Goal: Task Accomplishment & Management: Manage account settings

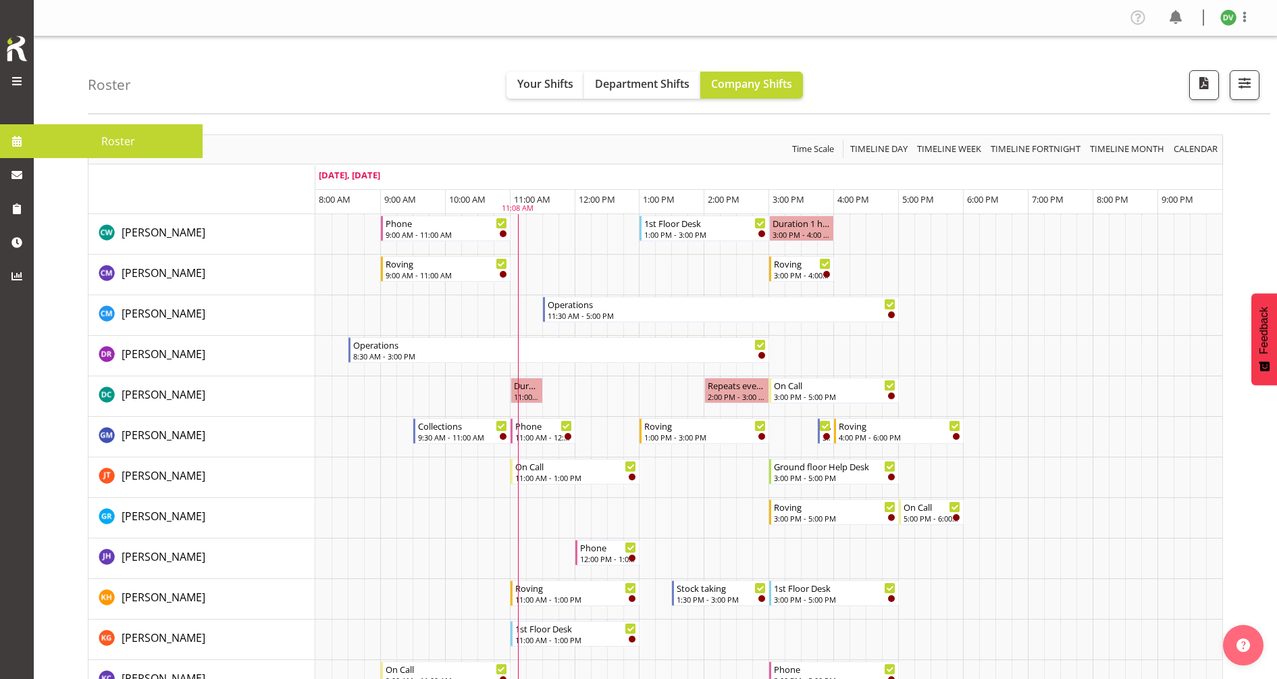
click at [20, 80] on span at bounding box center [17, 81] width 16 height 16
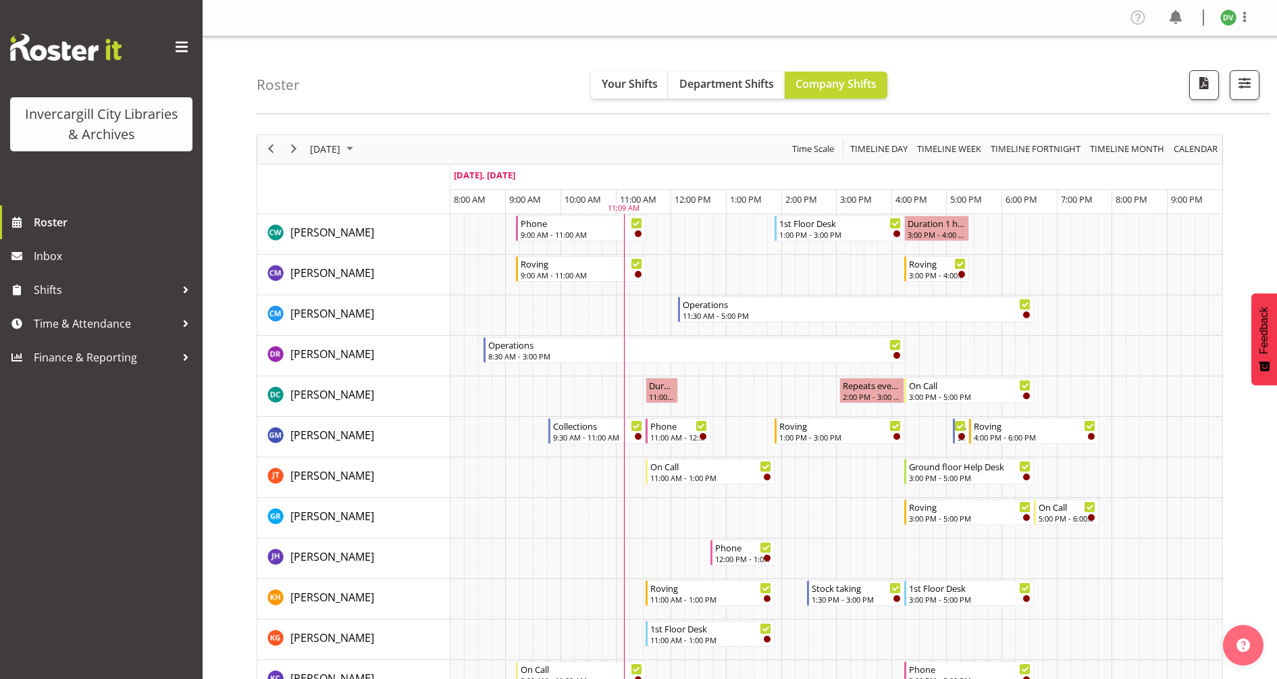
click at [180, 45] on span at bounding box center [182, 47] width 22 height 22
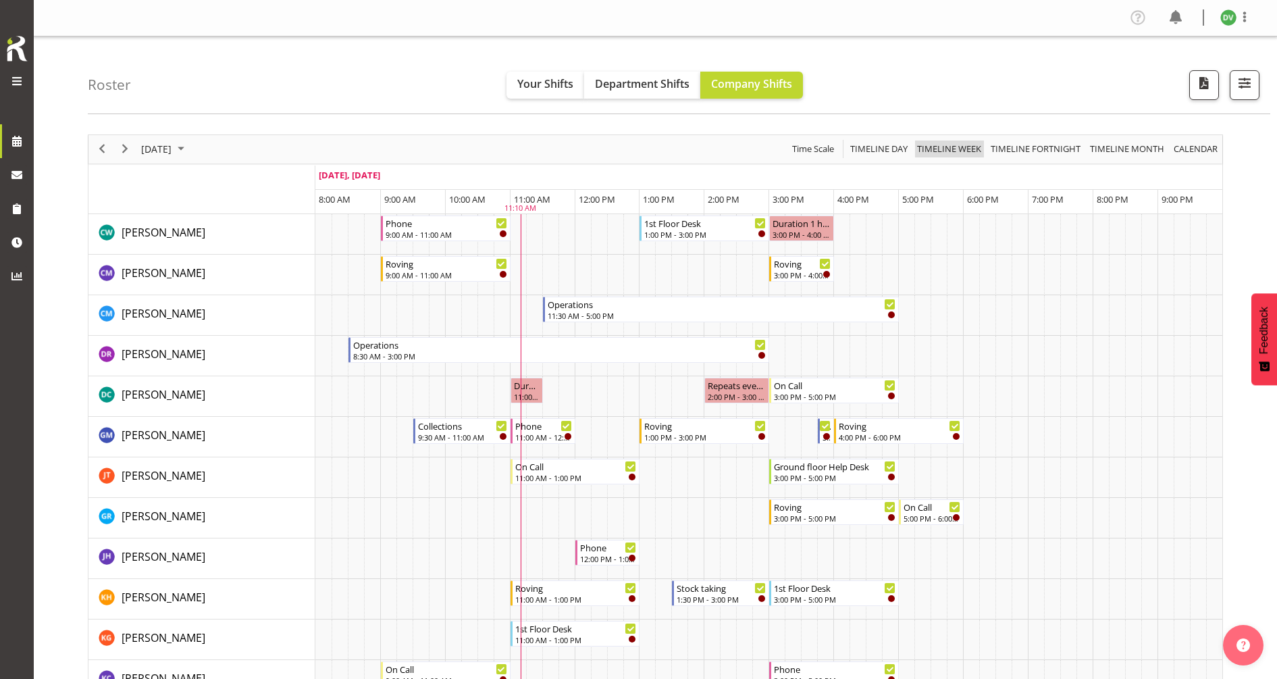
click at [936, 154] on span "Timeline Week" at bounding box center [949, 148] width 67 height 17
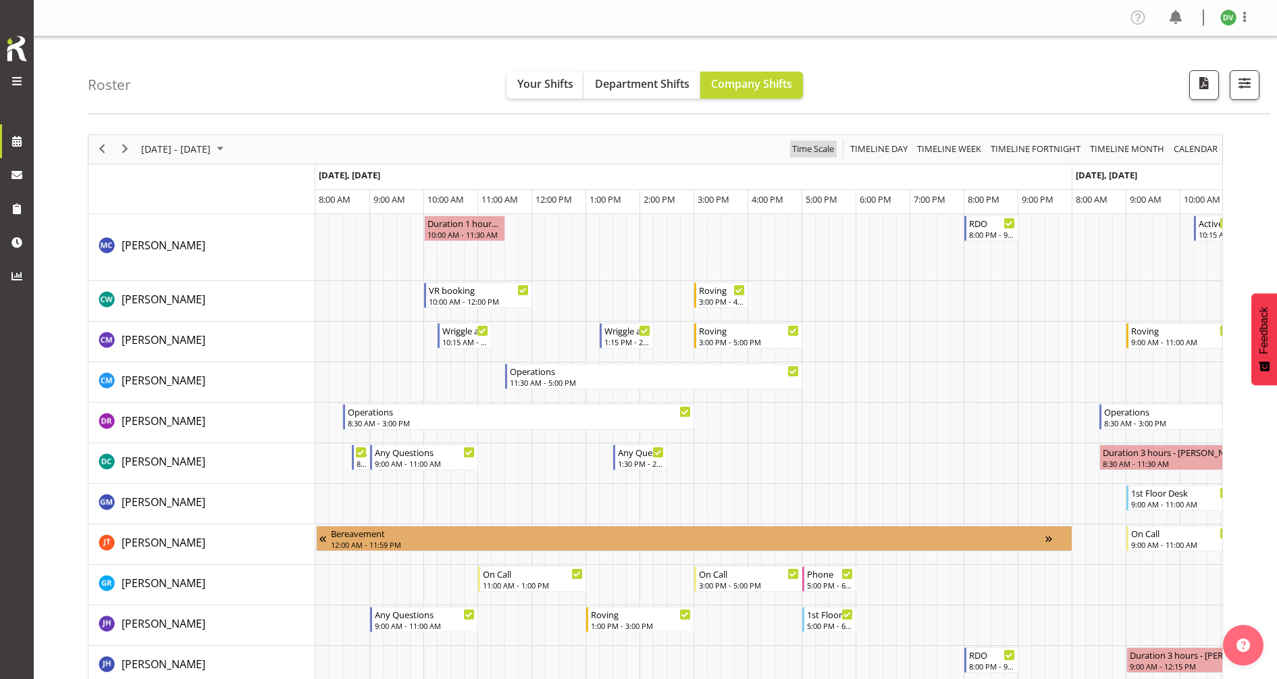
click at [812, 151] on span "Time Scale" at bounding box center [813, 148] width 45 height 17
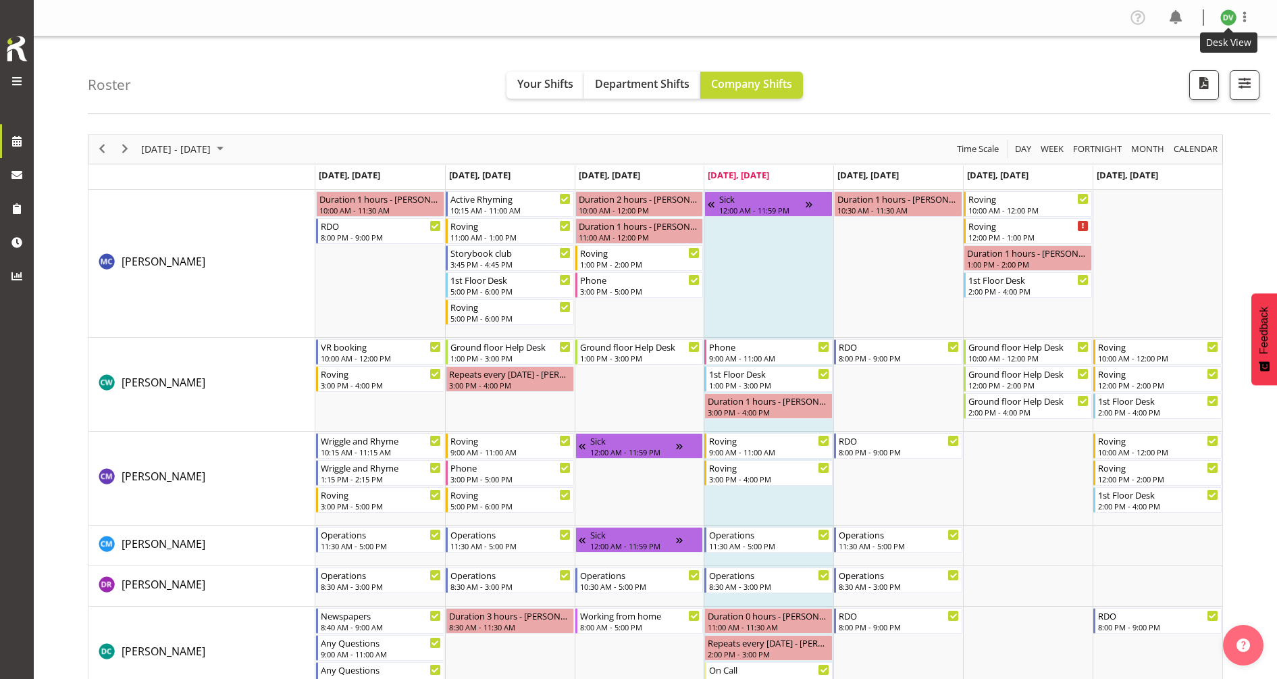
click at [1227, 22] on img at bounding box center [1228, 17] width 16 height 16
click at [1169, 46] on link "Profile" at bounding box center [1188, 46] width 130 height 24
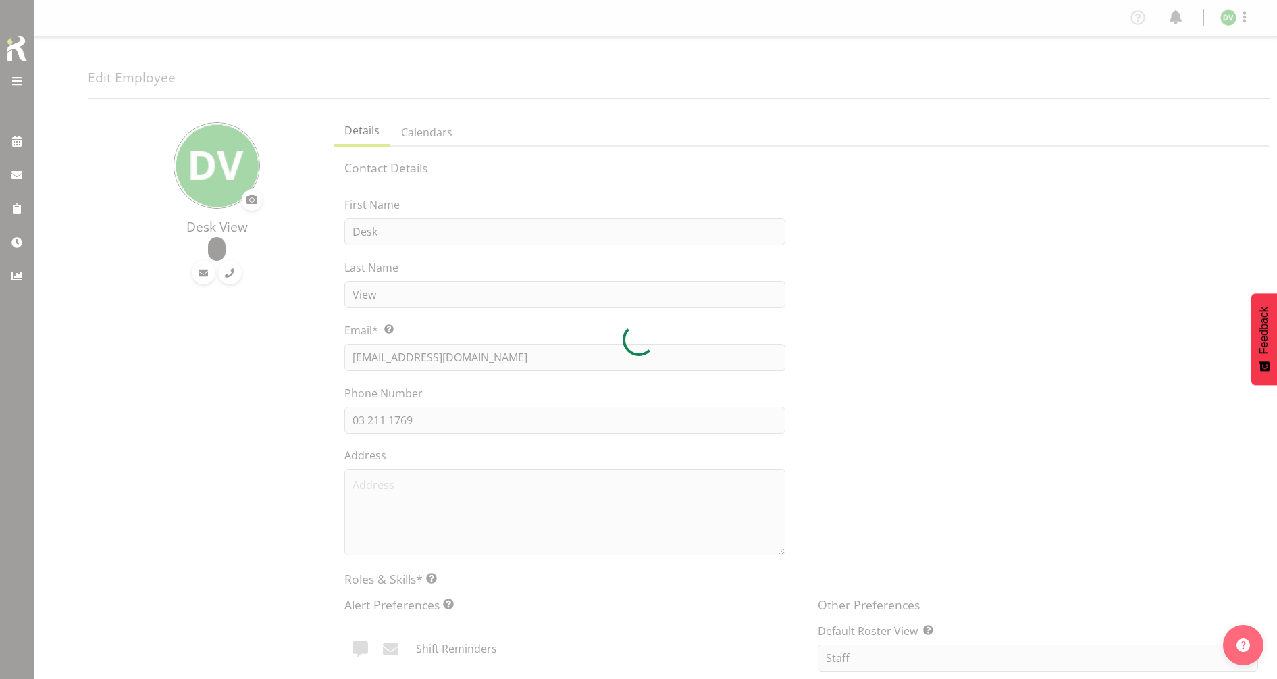
select select "TimelineDay"
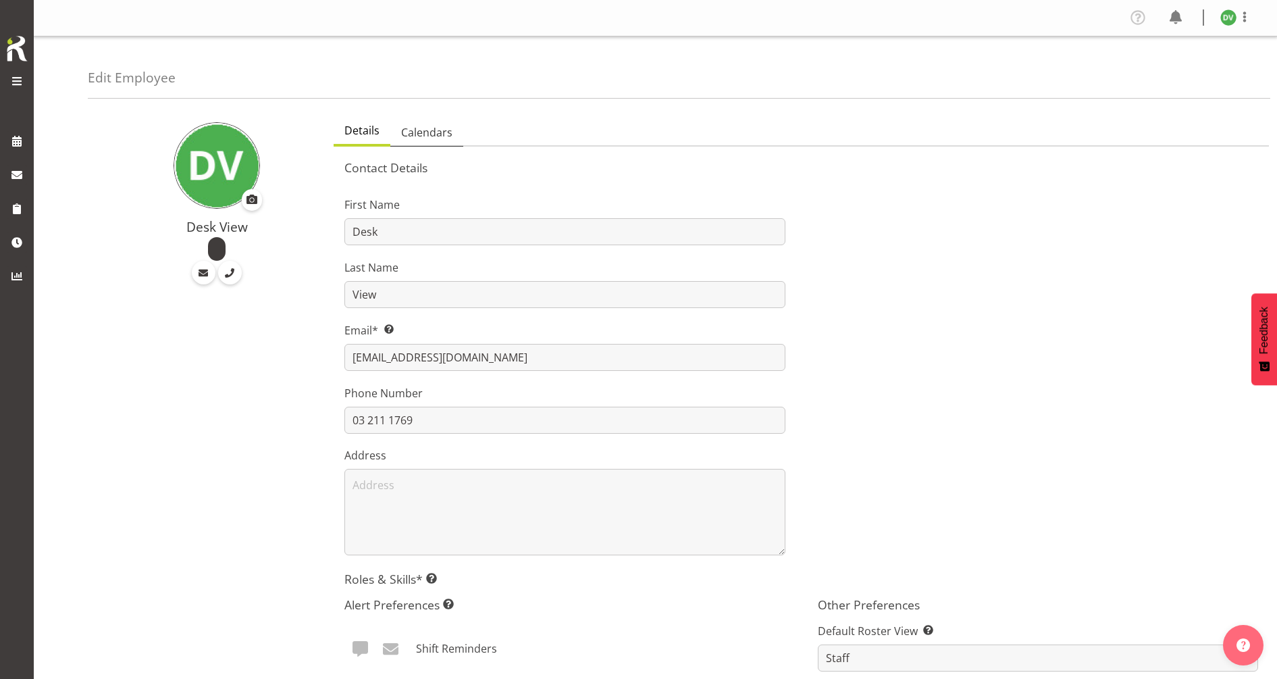
click at [423, 129] on span "Calendars" at bounding box center [426, 132] width 51 height 16
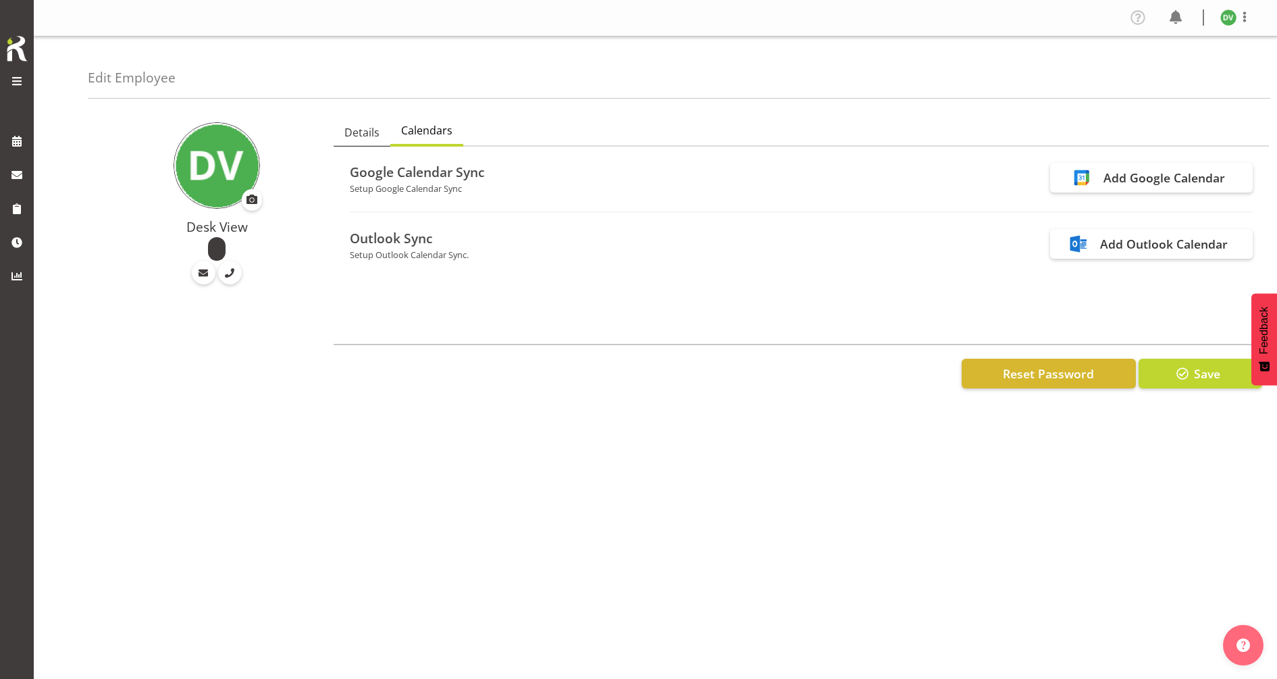
click at [363, 134] on span "Details" at bounding box center [361, 132] width 35 height 16
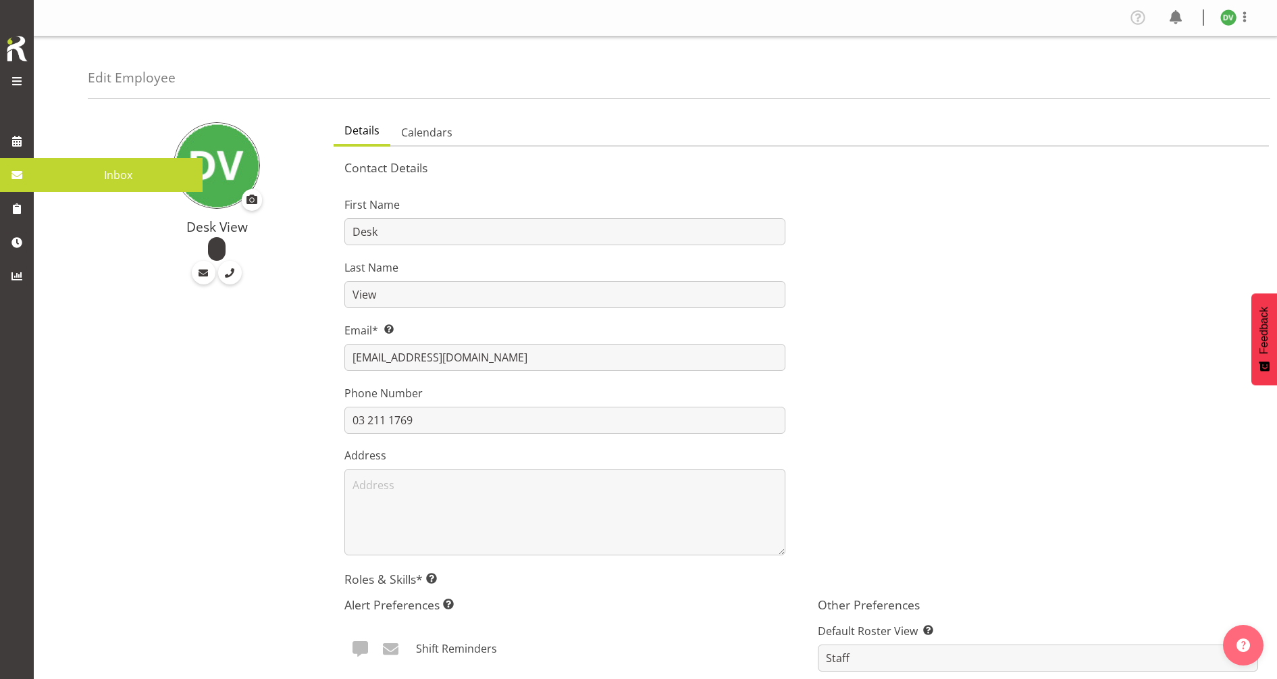
click at [32, 180] on link at bounding box center [17, 175] width 34 height 34
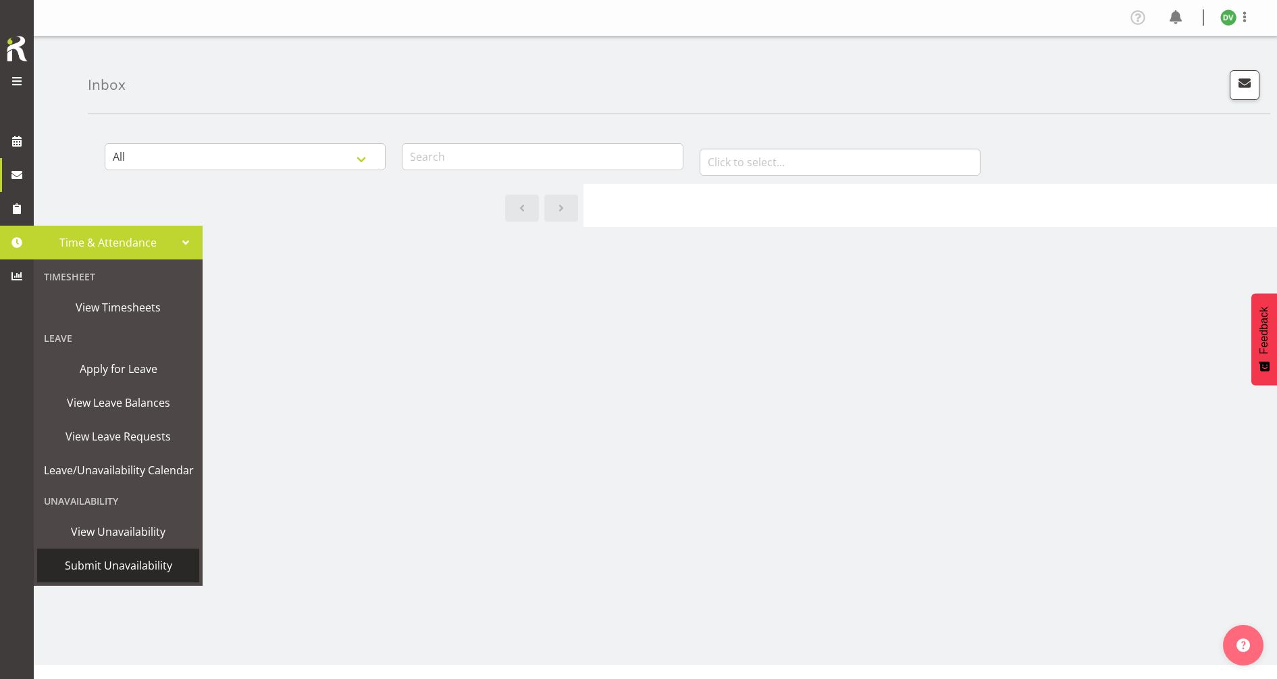
click at [114, 563] on span "Submit Unavailability" at bounding box center [118, 565] width 149 height 20
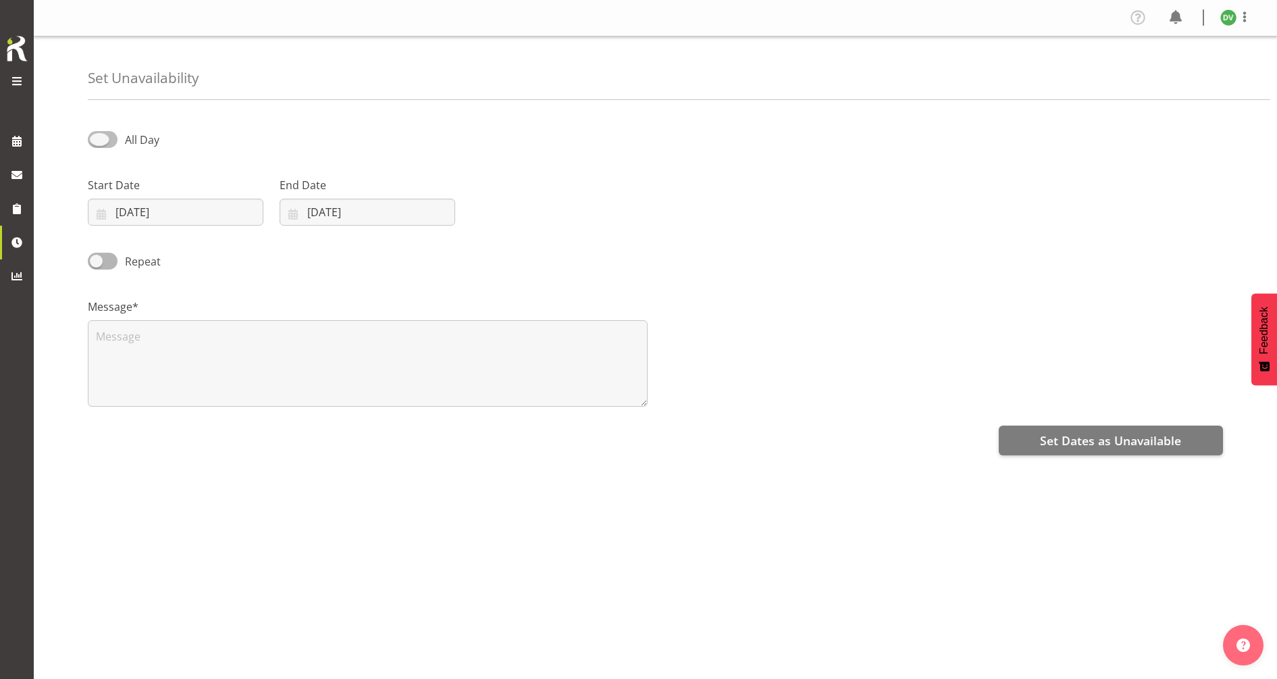
click at [98, 142] on span at bounding box center [103, 139] width 30 height 17
click at [97, 142] on input "All Day" at bounding box center [92, 139] width 9 height 9
click at [109, 140] on span at bounding box center [103, 139] width 30 height 17
click at [97, 140] on input "Part Day" at bounding box center [92, 139] width 9 height 9
checkbox input "false"
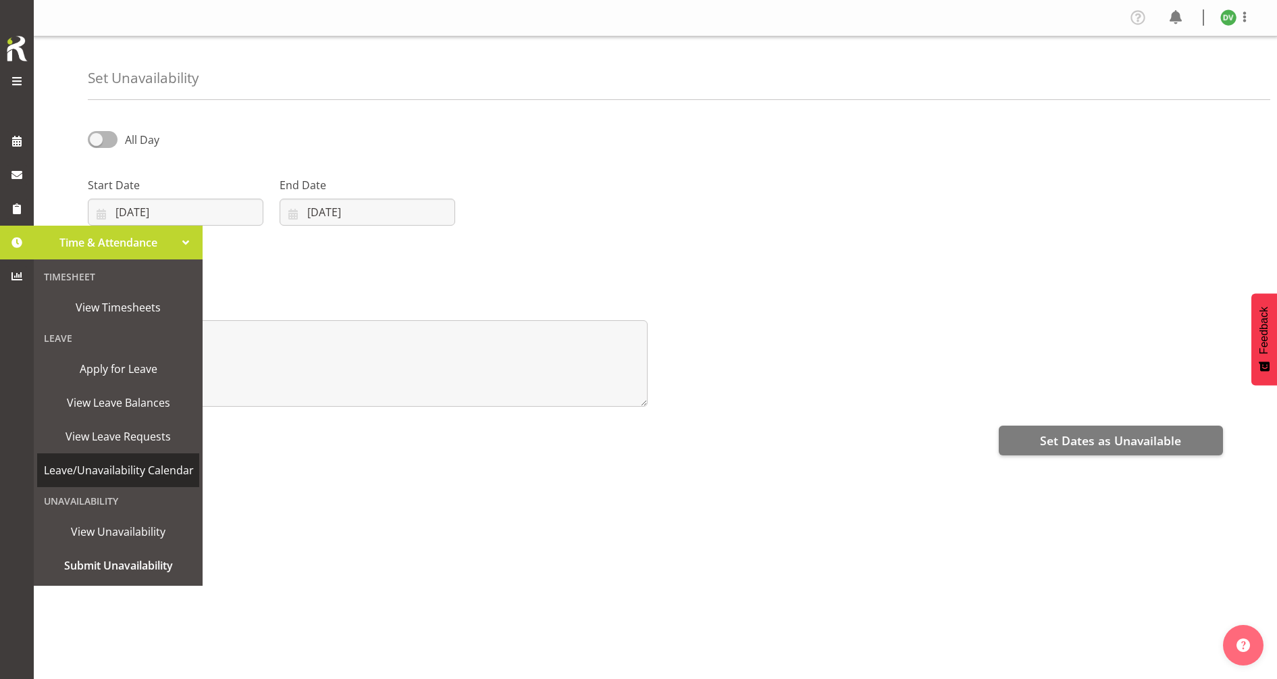
click at [98, 471] on span "Leave/Unavailability Calendar" at bounding box center [119, 470] width 150 height 20
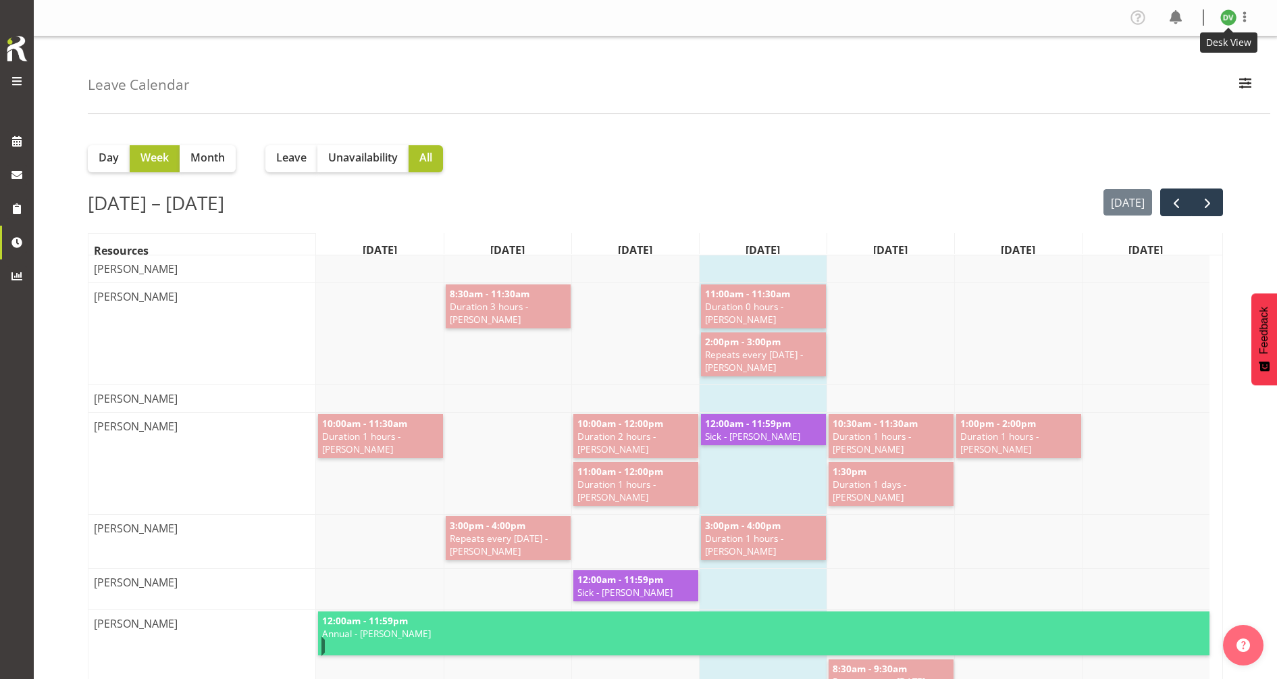
click at [1226, 18] on img at bounding box center [1228, 17] width 16 height 16
click at [1167, 72] on link "Log Out" at bounding box center [1188, 71] width 130 height 24
